Goal: Task Accomplishment & Management: Manage account settings

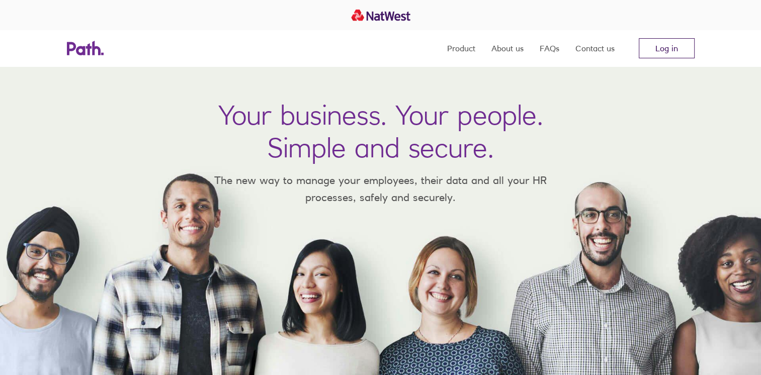
click at [672, 48] on link "Log in" at bounding box center [667, 48] width 56 height 20
